Goal: Navigation & Orientation: Find specific page/section

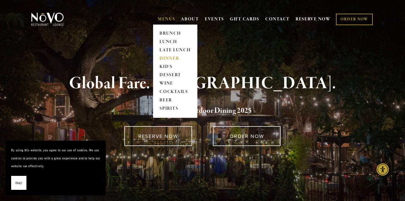
click at [163, 56] on link "DINNER" at bounding box center [175, 58] width 35 height 8
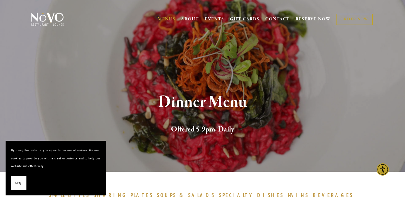
click at [16, 184] on span "Okay!" at bounding box center [18, 183] width 7 height 8
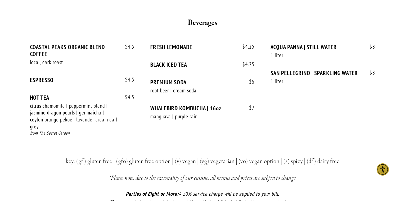
scroll to position [1106, 0]
